Goal: Task Accomplishment & Management: Manage account settings

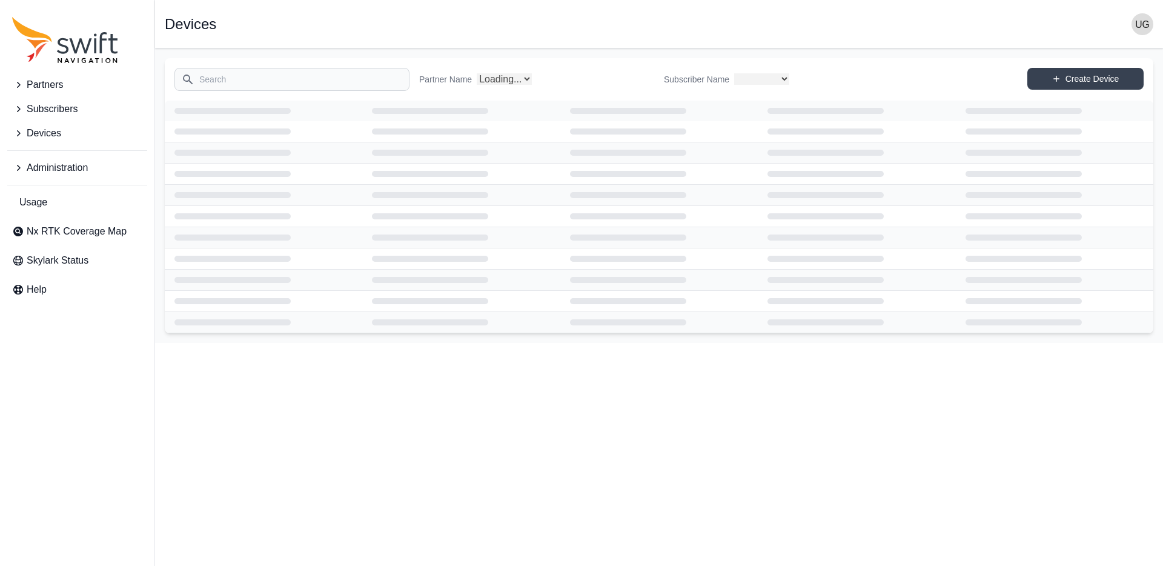
select select
select select "Partner Name"
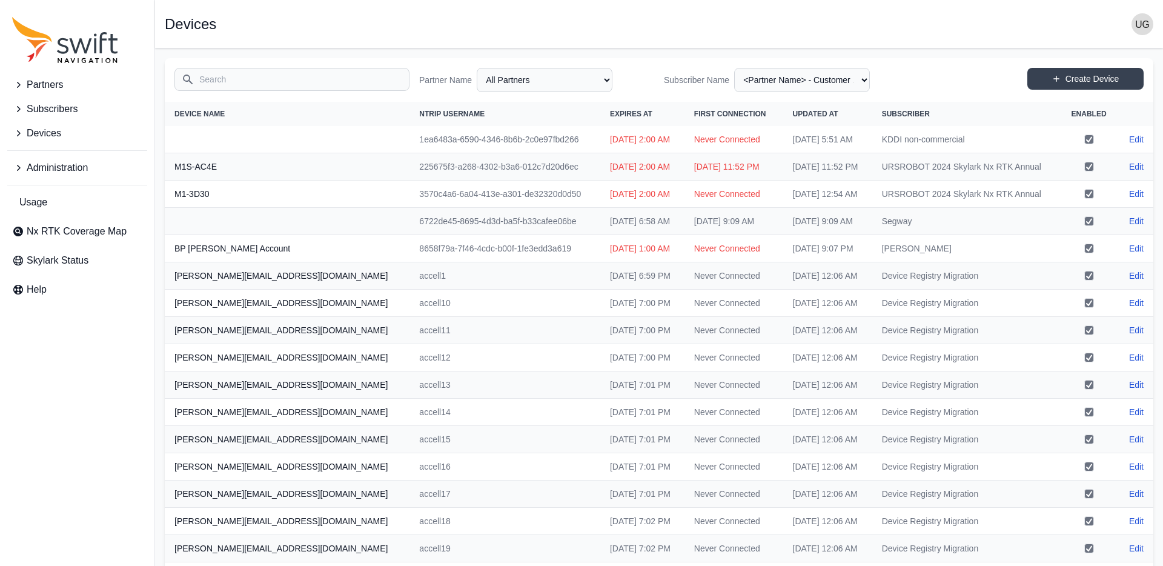
click at [15, 133] on icon "Sidenav" at bounding box center [18, 133] width 12 height 12
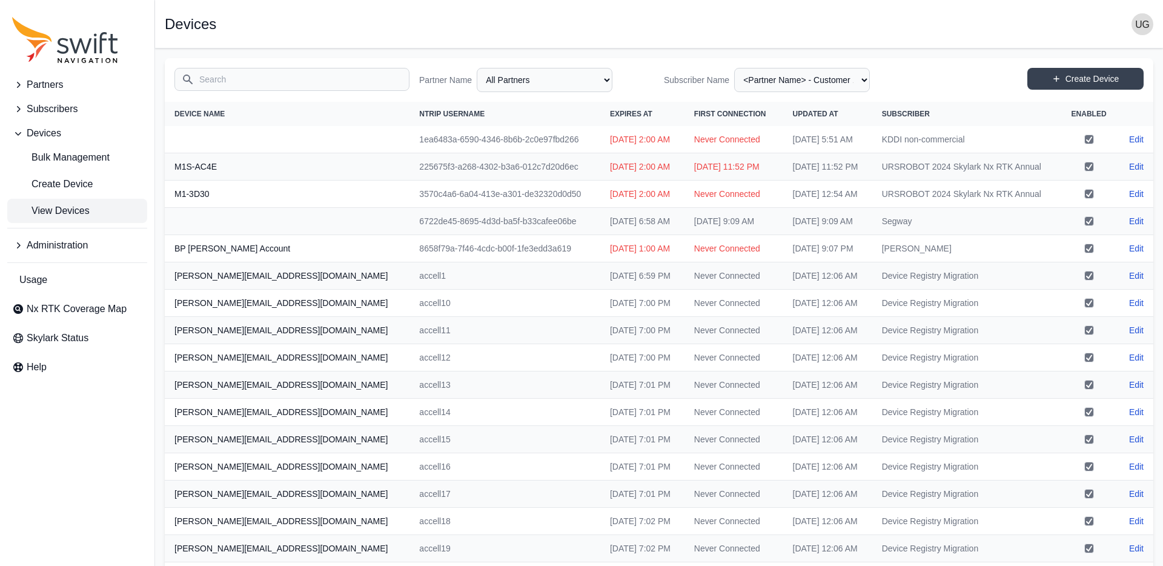
click at [71, 211] on span "View Devices" at bounding box center [51, 211] width 78 height 15
click at [244, 78] on input "Search" at bounding box center [291, 79] width 235 height 23
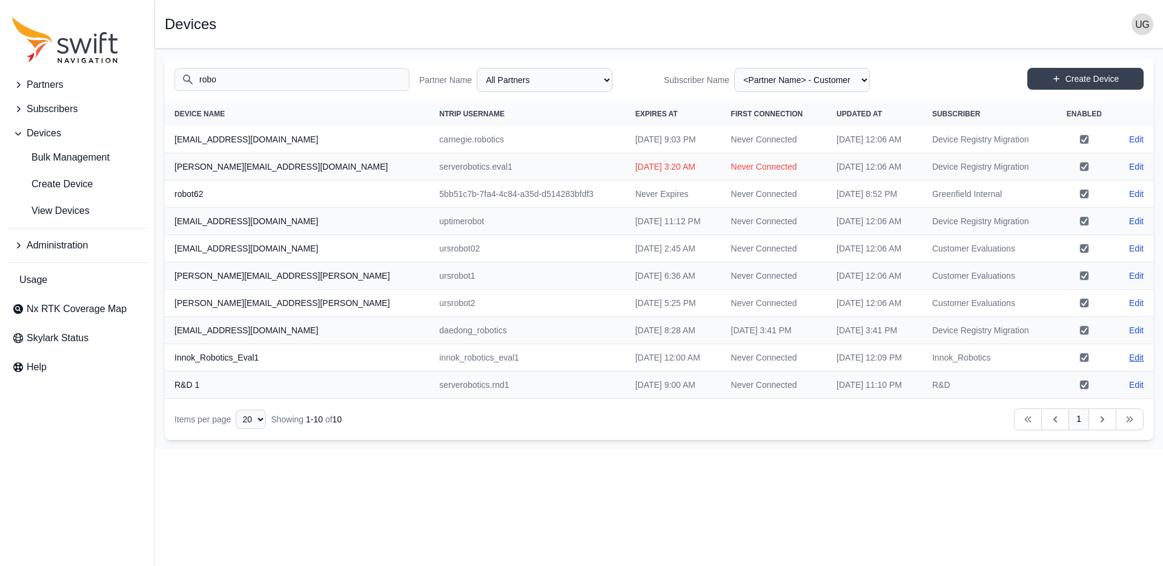
type input "robo"
click at [1134, 357] on link "Edit" at bounding box center [1136, 357] width 15 height 12
select select "ab3272ce-40d0-4c94-a524-96a758ab755c"
select select "bd866972-03b3-4f9b-bc51-e857d56ad56f"
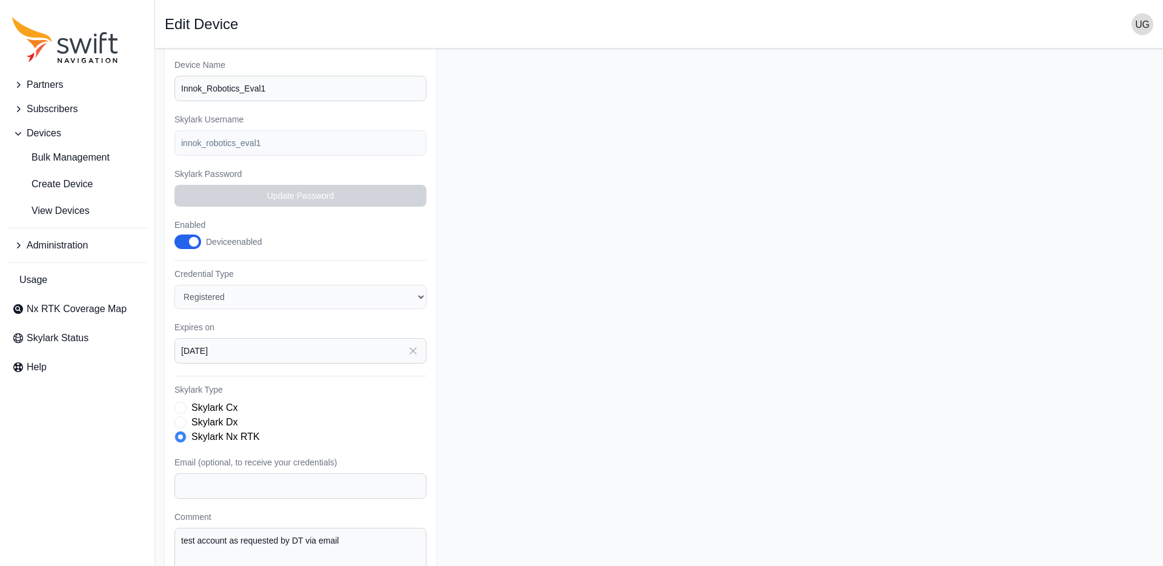
scroll to position [236, 0]
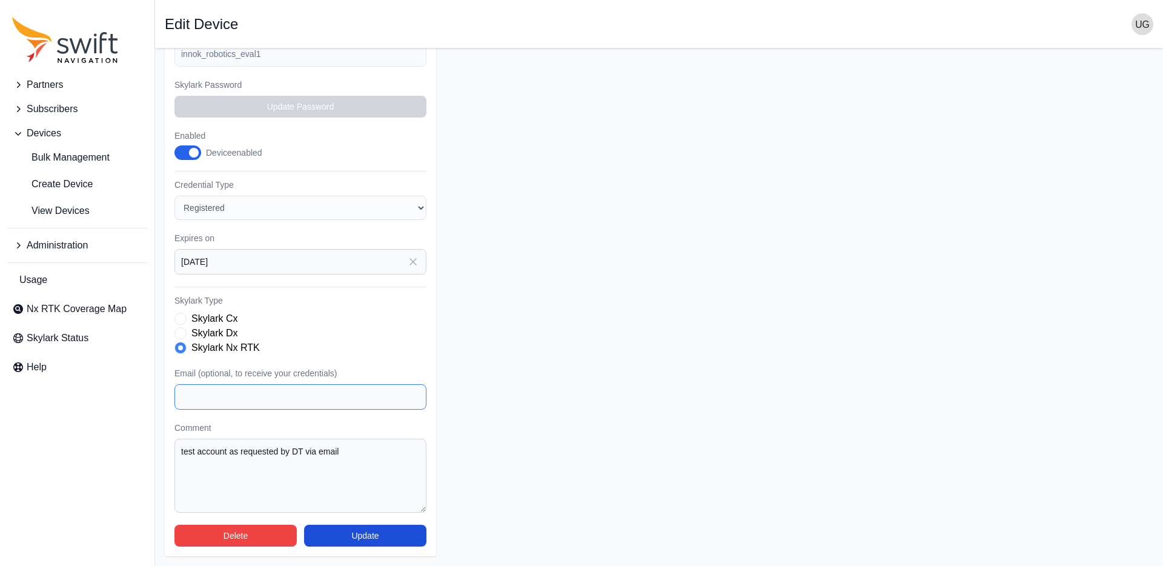
click at [205, 393] on input "Email (optional, to receive your credentials)" at bounding box center [300, 396] width 252 height 25
paste input "[PERSON_NAME][EMAIL_ADDRESS][DOMAIN_NAME]"
type input "[PERSON_NAME][EMAIL_ADDRESS][DOMAIN_NAME]"
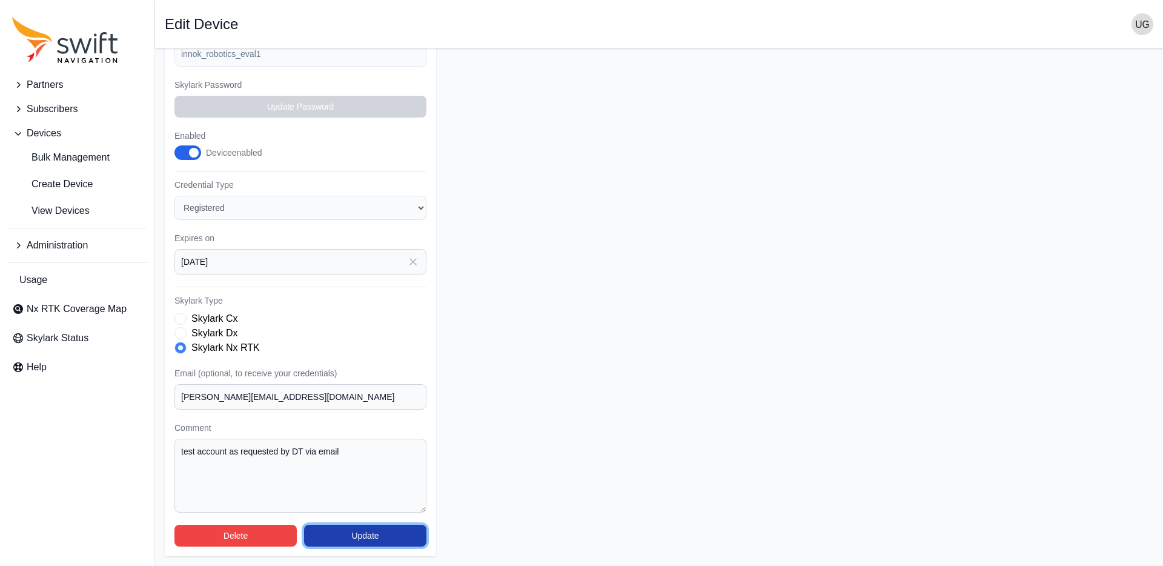
click at [366, 534] on button "Update" at bounding box center [365, 536] width 122 height 22
